Goal: Transaction & Acquisition: Purchase product/service

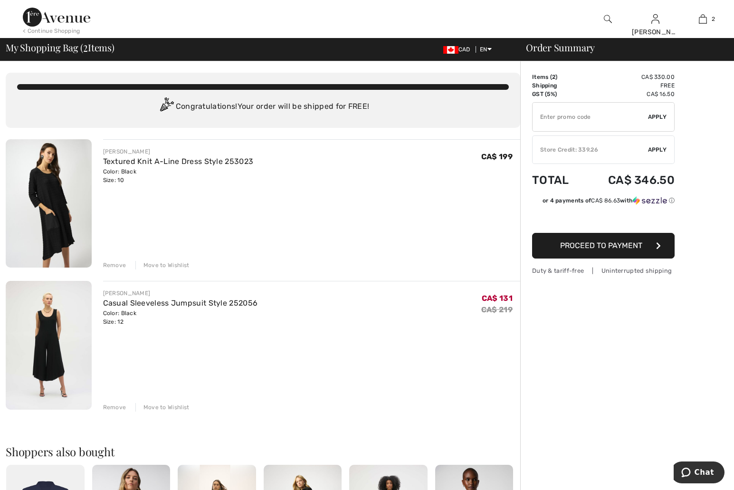
click at [116, 264] on div "Remove" at bounding box center [114, 265] width 23 height 9
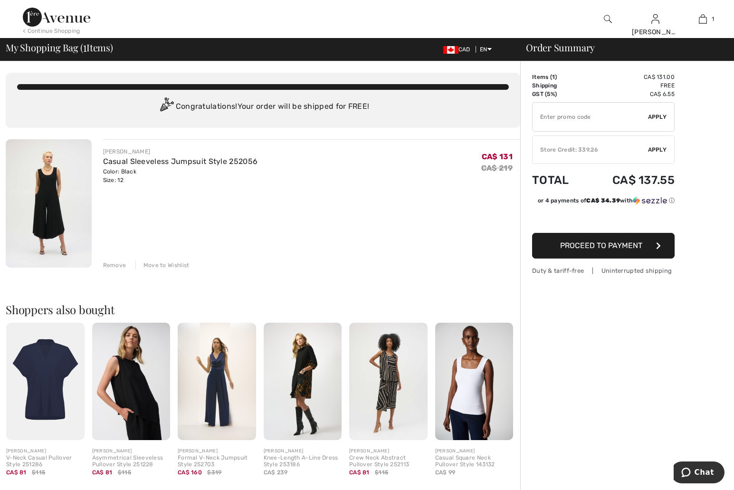
scroll to position [47, 0]
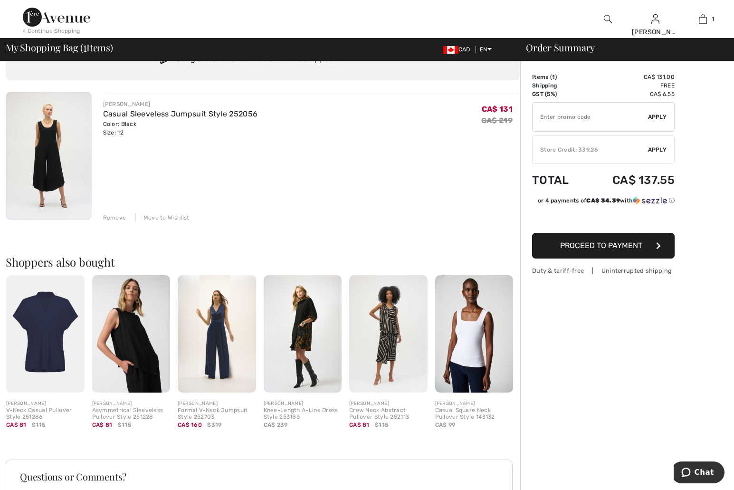
click at [604, 245] on span "Proceed to Payment" at bounding box center [601, 245] width 82 height 9
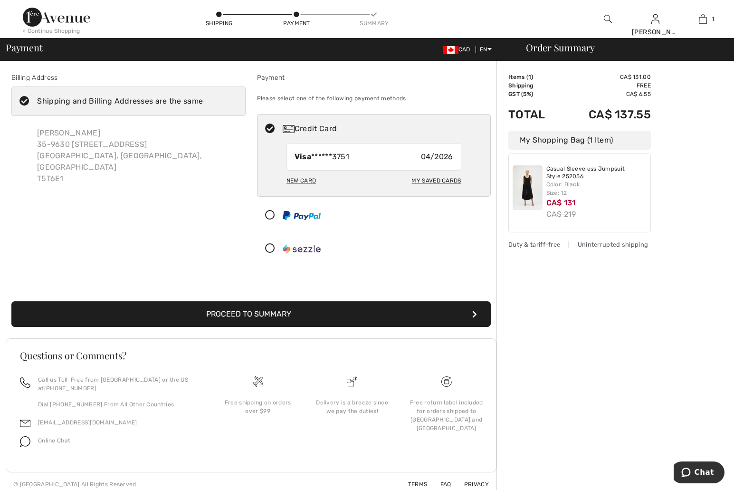
click at [438, 179] on div "My Saved Cards" at bounding box center [435, 180] width 49 height 16
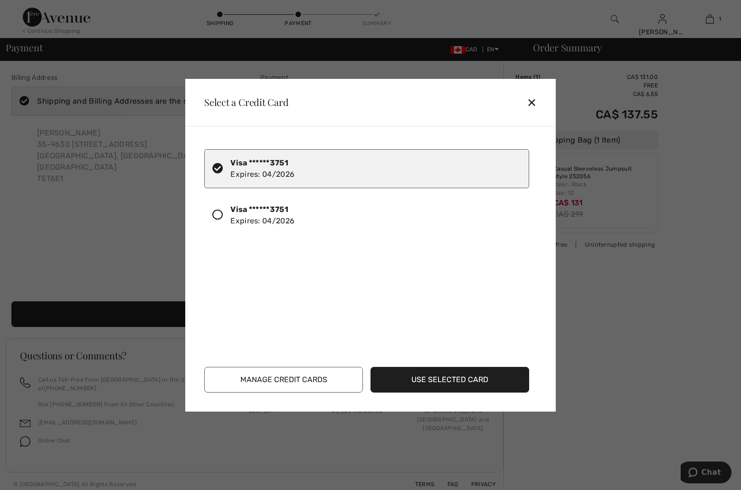
click at [529, 100] on div "✕" at bounding box center [536, 102] width 18 height 20
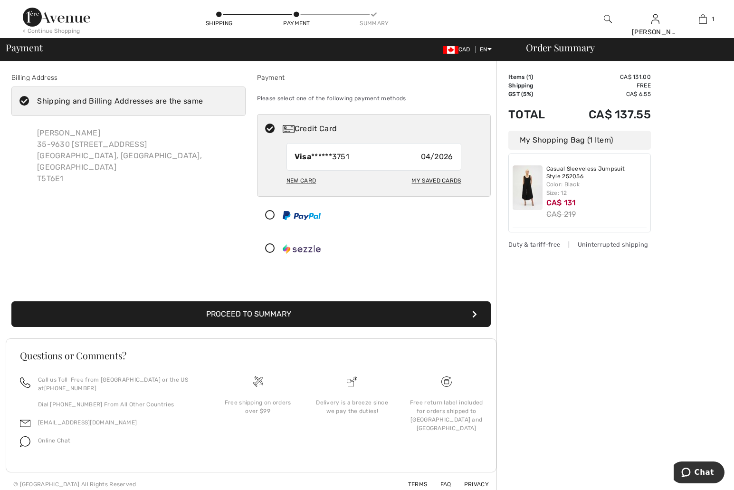
drag, startPoint x: 371, startPoint y: 152, endPoint x: 372, endPoint y: 157, distance: 5.0
click at [372, 157] on div "Visa ******3751 04/2026" at bounding box center [373, 157] width 175 height 28
click at [363, 156] on div "Visa ******3751 04/2026" at bounding box center [373, 157] width 175 height 28
click at [300, 178] on div "New Card" at bounding box center [300, 180] width 29 height 16
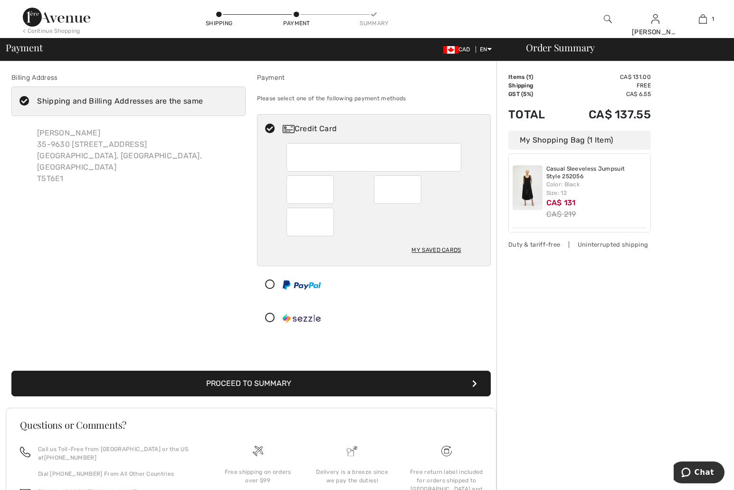
click at [294, 158] on iframe at bounding box center [374, 157] width 161 height 22
radio input "true"
